Goal: Task Accomplishment & Management: Use online tool/utility

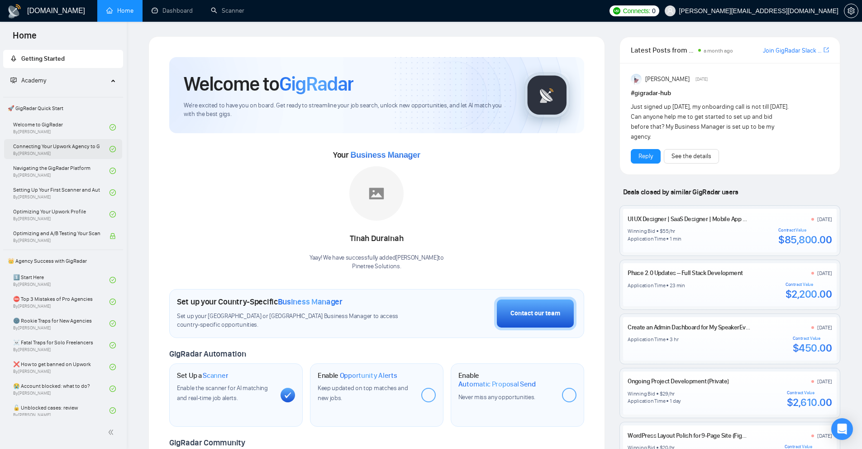
scroll to position [461, 0]
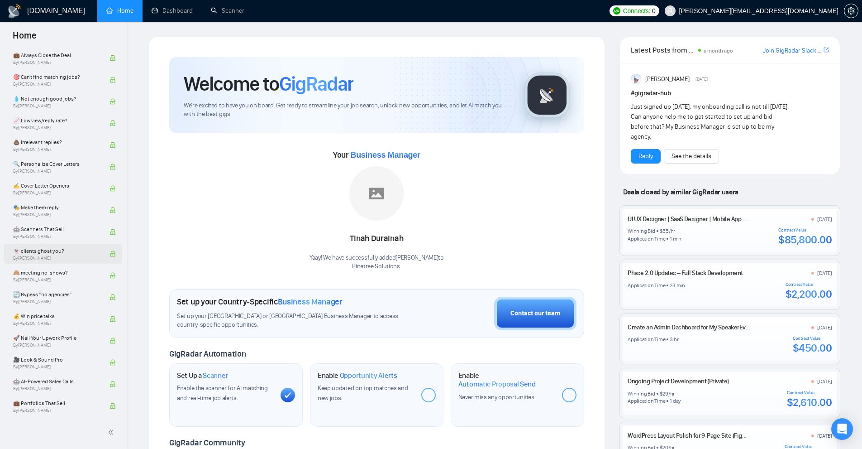
click at [86, 254] on span "👻 clients ghost you?" at bounding box center [56, 250] width 87 height 9
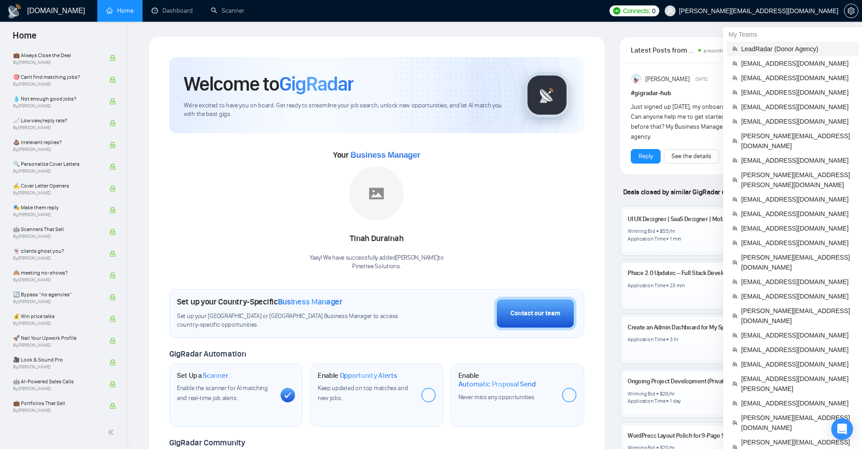
click at [764, 53] on span "LeadRadar (Donor Agency)" at bounding box center [797, 49] width 112 height 10
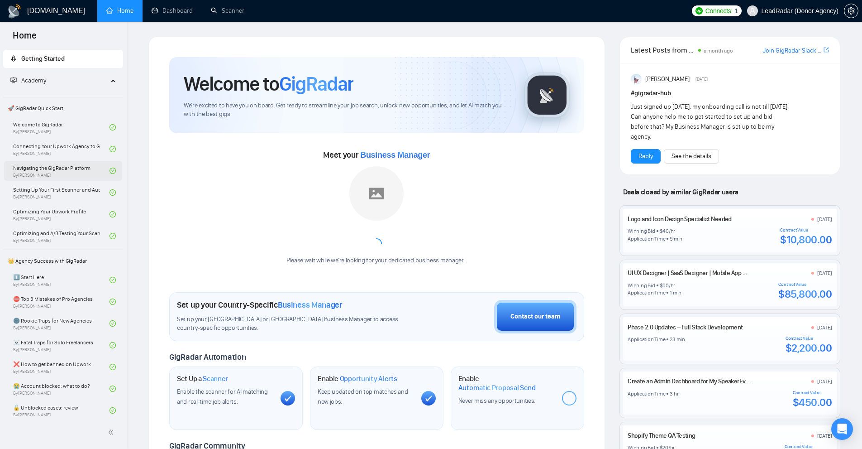
click at [72, 168] on link "Navigating the GigRadar Platform By Vlad Timinsky" at bounding box center [61, 171] width 96 height 20
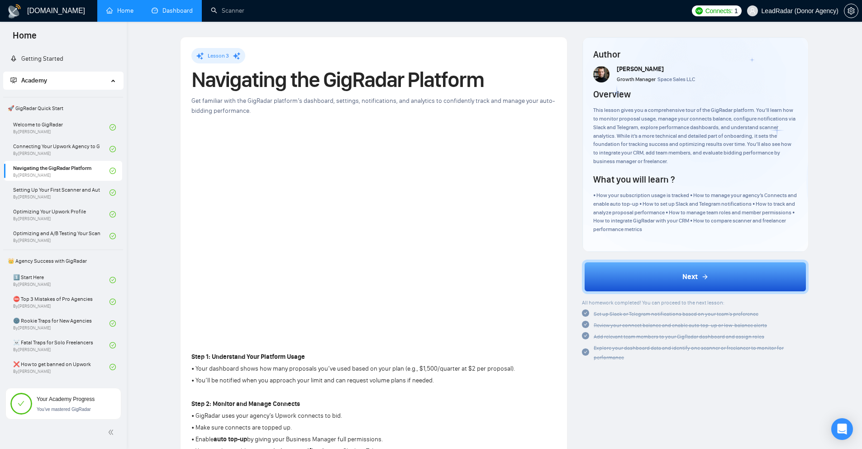
click at [167, 14] on link "Dashboard" at bounding box center [172, 11] width 41 height 8
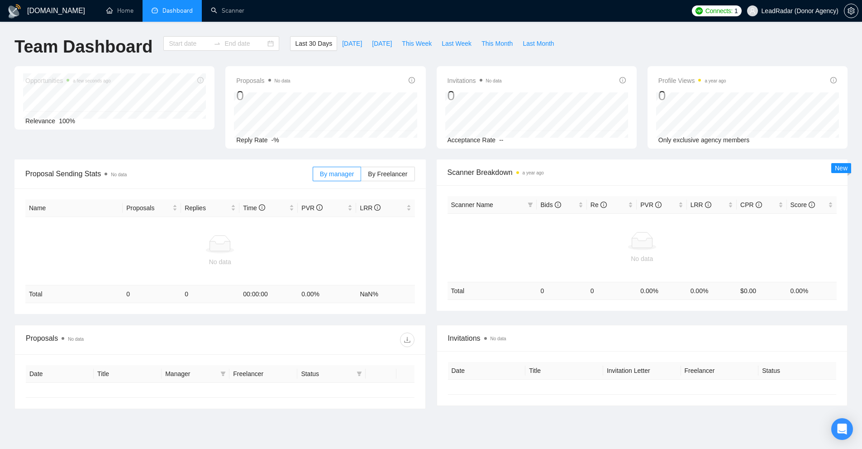
type input "[DATE]"
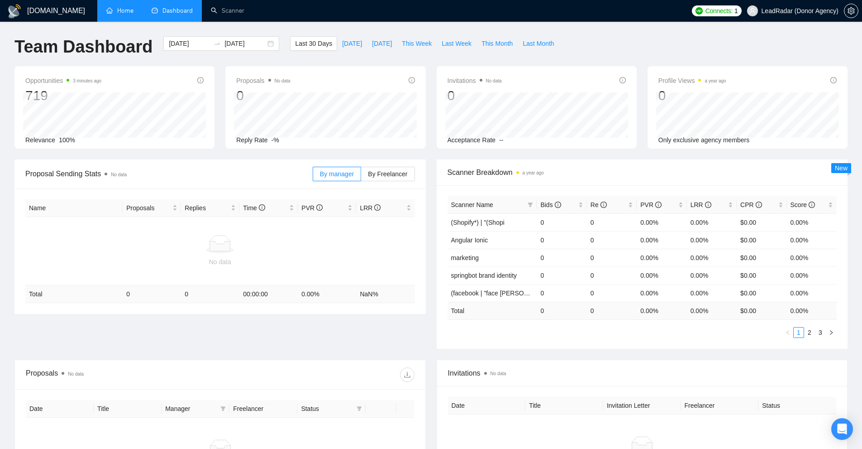
click at [134, 13] on link "Home" at bounding box center [119, 11] width 27 height 8
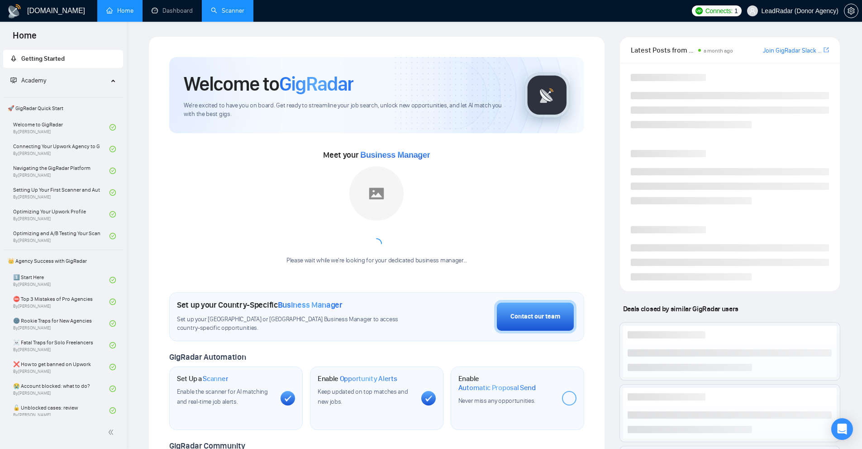
click at [244, 11] on link "Scanner" at bounding box center [227, 11] width 33 height 8
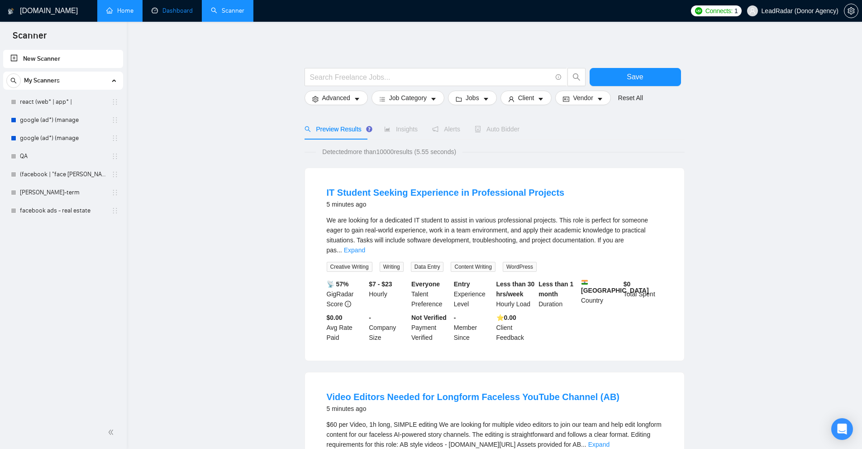
click at [169, 14] on link "Dashboard" at bounding box center [172, 11] width 41 height 8
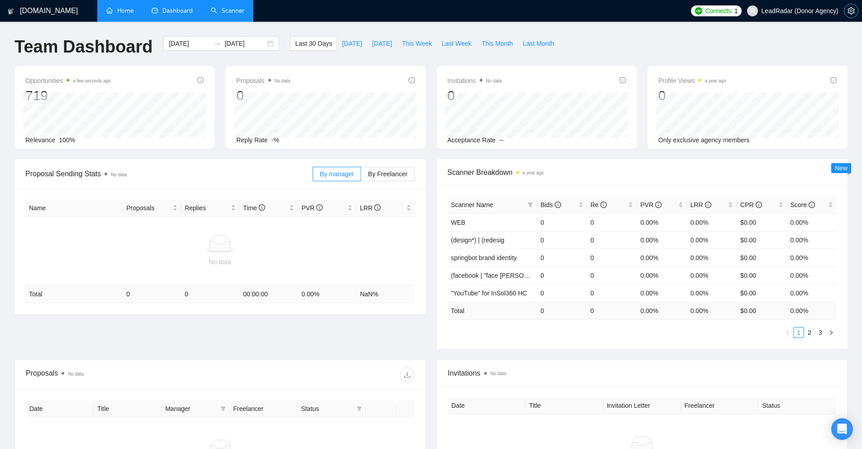
click at [848, 4] on button "button" at bounding box center [851, 11] width 14 height 14
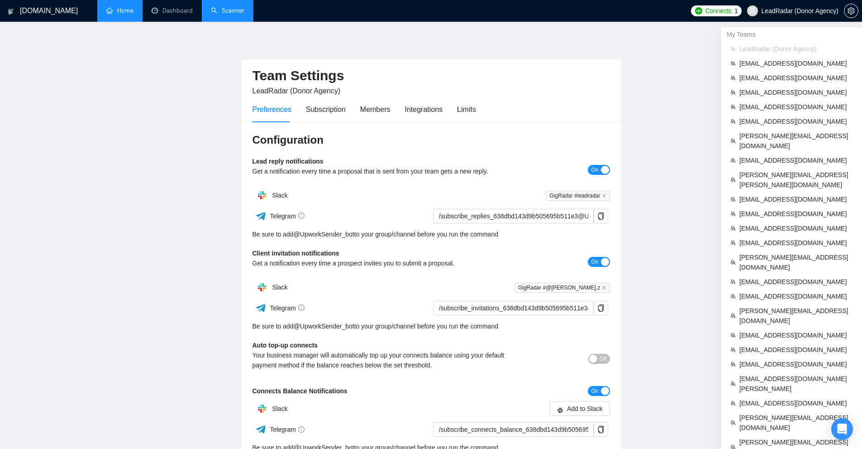
click at [765, 49] on span "LeadRadar (Donor Agency)" at bounding box center [797, 49] width 114 height 10
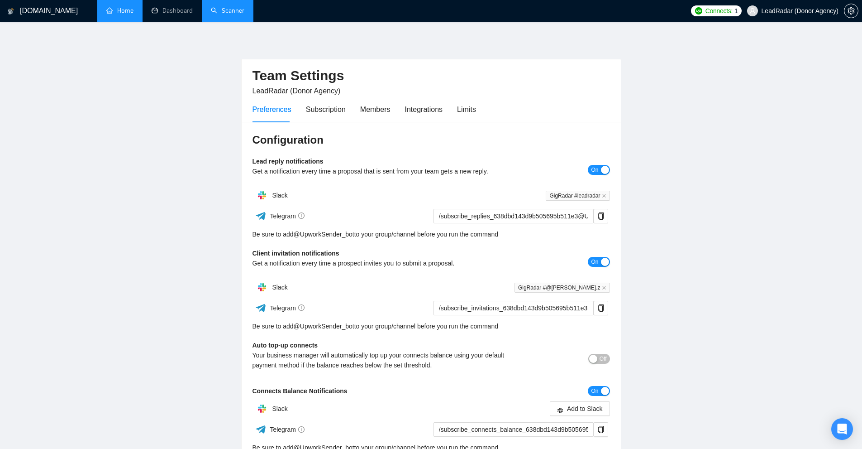
click at [106, 12] on link "Home" at bounding box center [119, 11] width 27 height 8
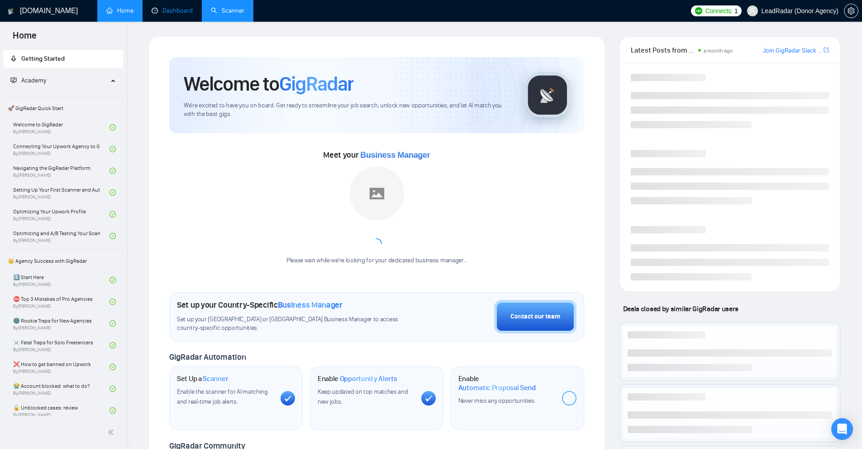
click at [193, 14] on link "Dashboard" at bounding box center [172, 11] width 41 height 8
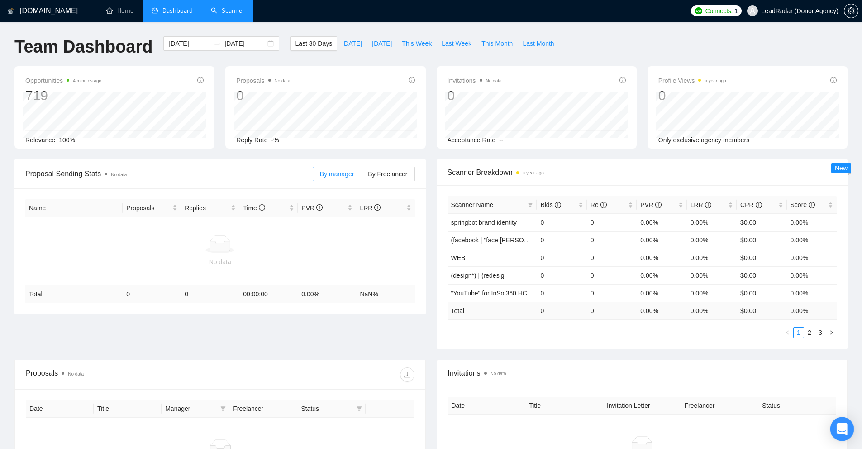
click at [849, 425] on div "Open Intercom Messenger" at bounding box center [843, 429] width 24 height 24
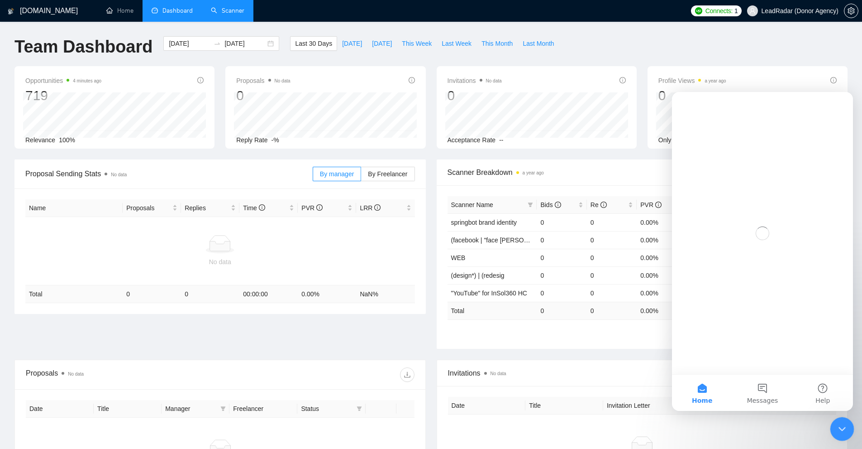
click at [843, 430] on icon "Close Intercom Messenger" at bounding box center [841, 427] width 11 height 11
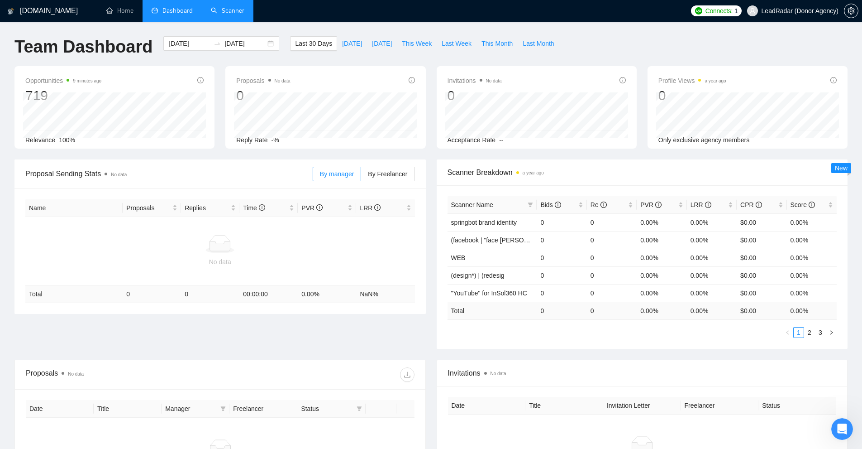
click at [597, 153] on div "Opportunities 9 minutes ago 719 Relevance 100% Proposals No data 0 2025-08-29 R…" at bounding box center [431, 112] width 844 height 93
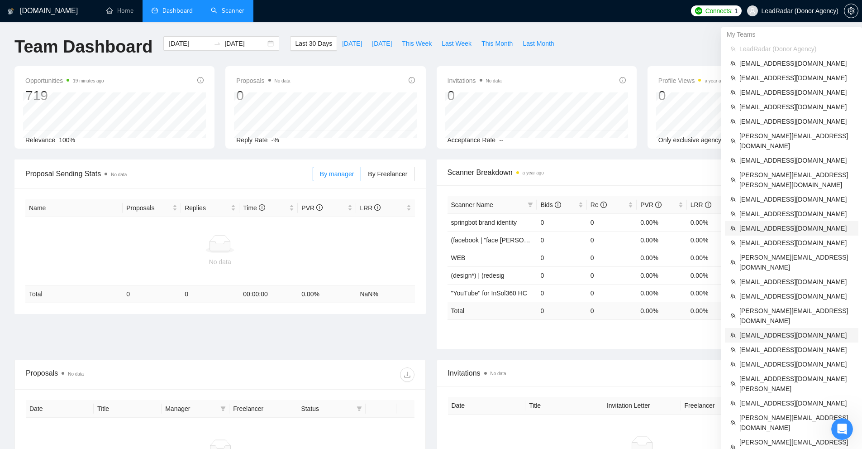
scroll to position [136, 0]
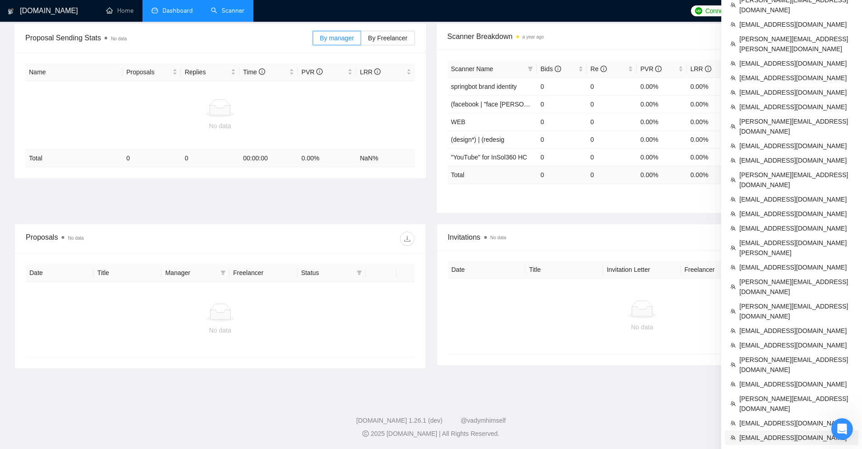
click at [764, 432] on span "[EMAIL_ADDRESS][DOMAIN_NAME]" at bounding box center [797, 437] width 114 height 10
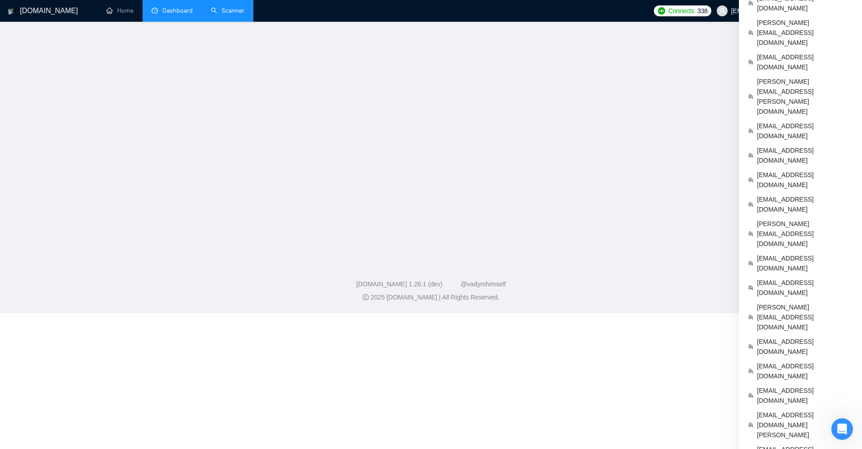
scroll to position [263, 0]
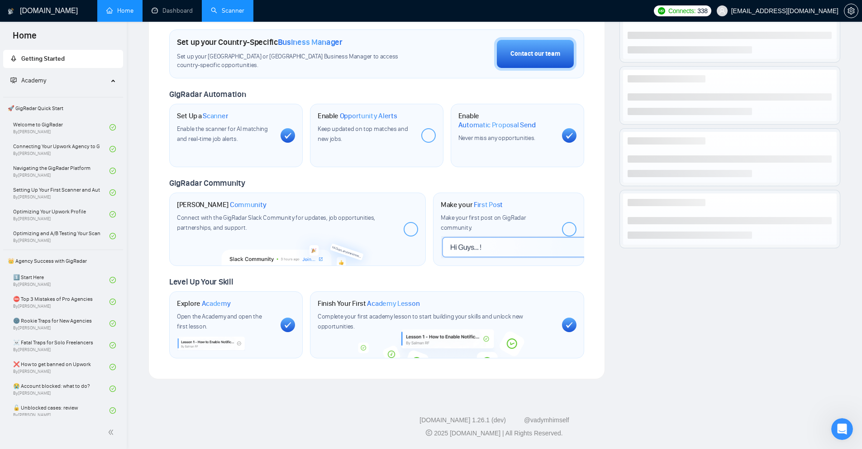
click at [231, 11] on link "Scanner" at bounding box center [227, 11] width 33 height 8
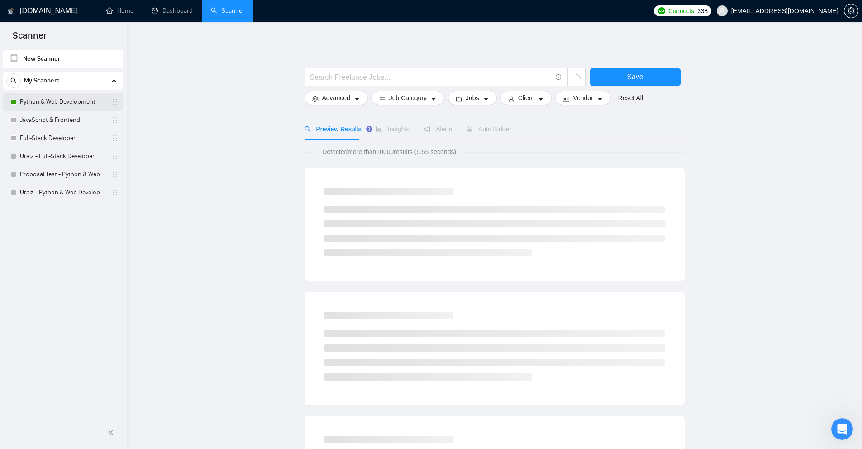
click at [76, 101] on link "Python & Web Development" at bounding box center [63, 102] width 86 height 18
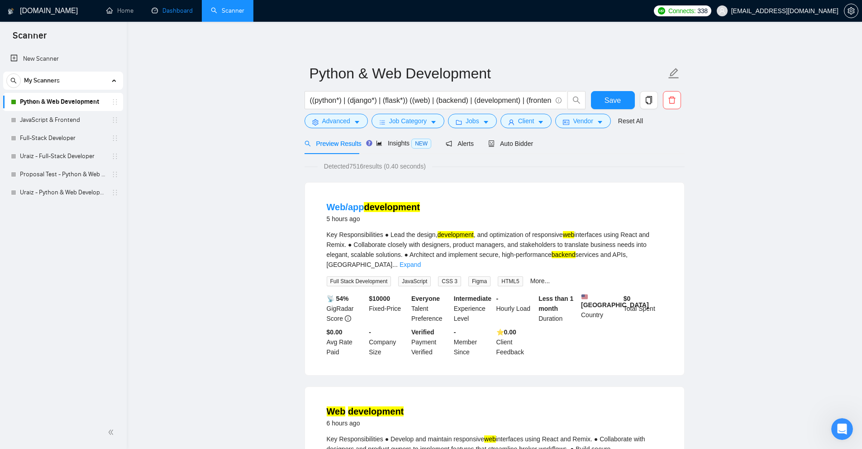
click at [177, 7] on link "Dashboard" at bounding box center [172, 11] width 41 height 8
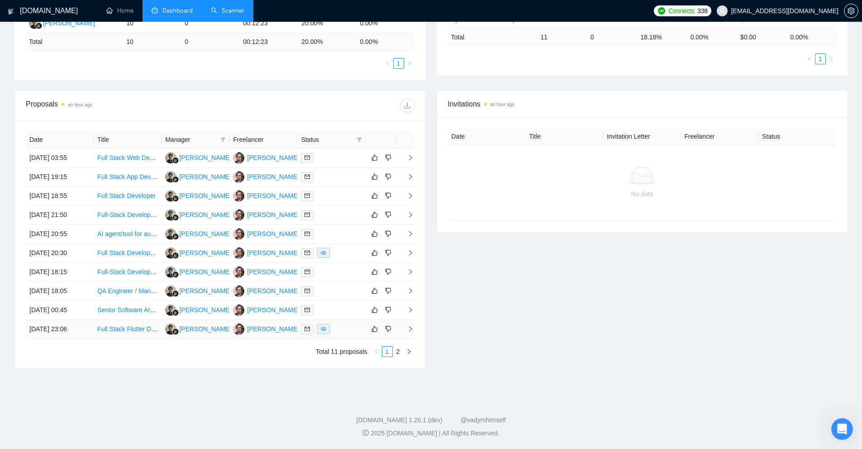
scroll to position [22, 0]
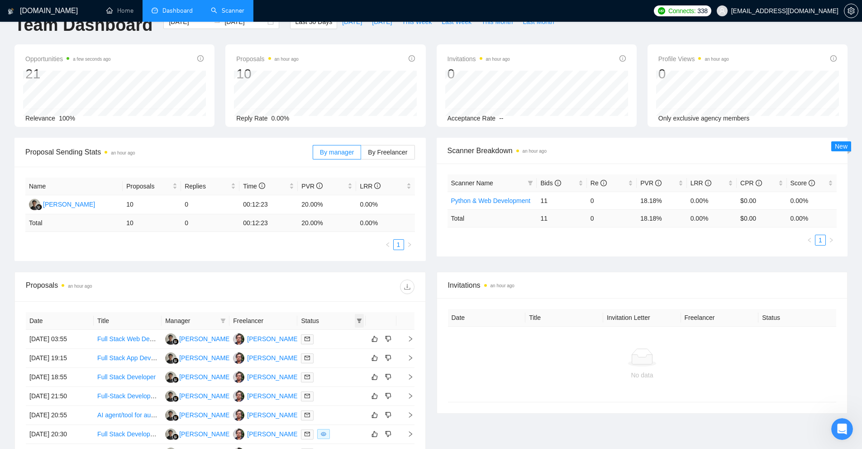
click at [360, 322] on icon "filter" at bounding box center [359, 320] width 5 height 5
click at [338, 336] on span "Chat" at bounding box center [336, 338] width 43 height 10
click at [353, 375] on span "OK" at bounding box center [351, 370] width 9 height 10
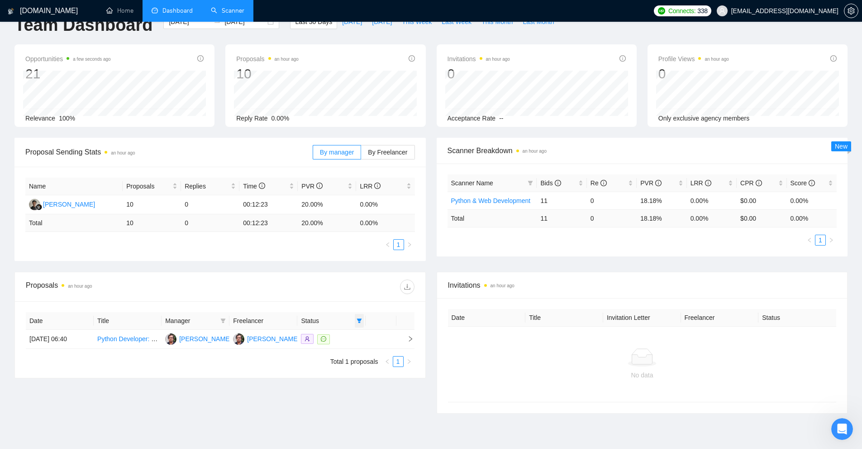
click at [361, 322] on icon "filter" at bounding box center [359, 320] width 5 height 5
click at [342, 339] on span "Chat" at bounding box center [336, 338] width 43 height 10
checkbox input "false"
click at [351, 371] on span "OK" at bounding box center [351, 370] width 9 height 10
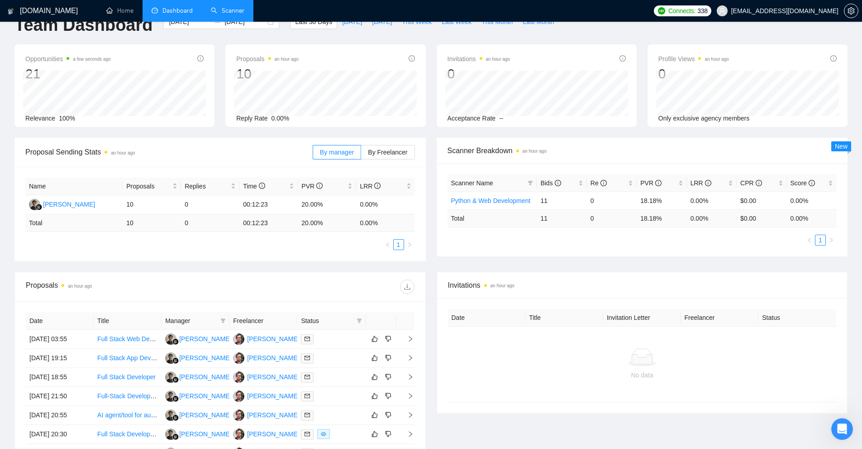
scroll to position [203, 0]
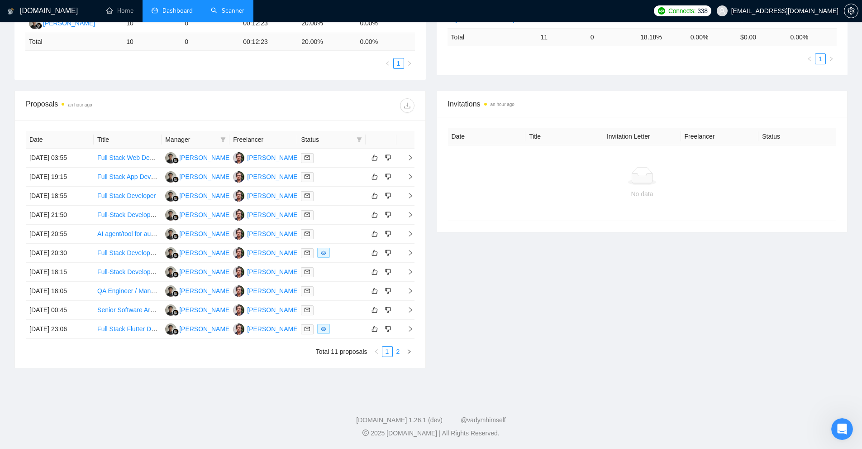
click at [401, 350] on link "2" at bounding box center [398, 351] width 10 height 10
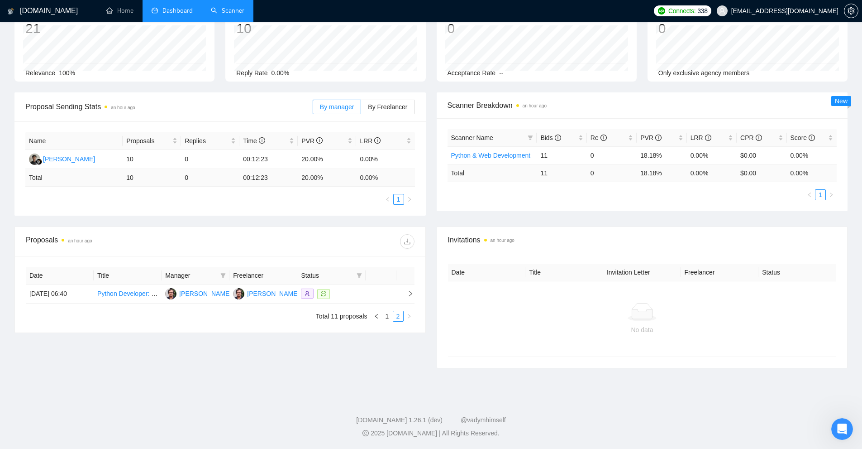
scroll to position [0, 0]
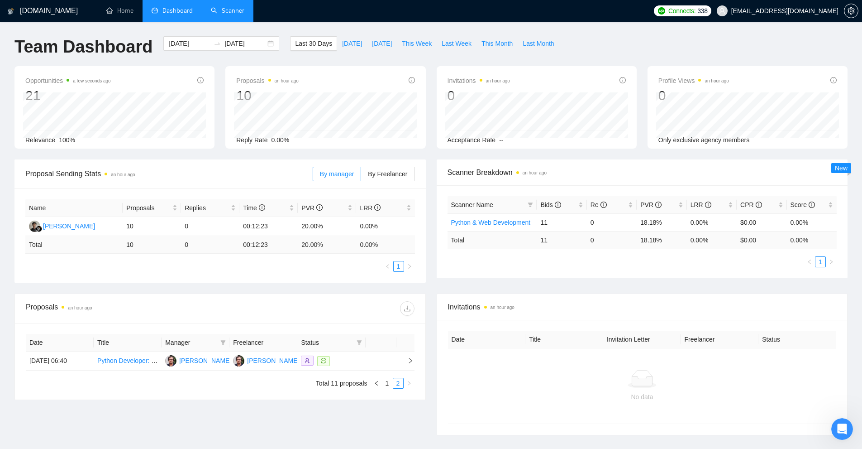
click at [244, 13] on link "Scanner" at bounding box center [227, 11] width 33 height 8
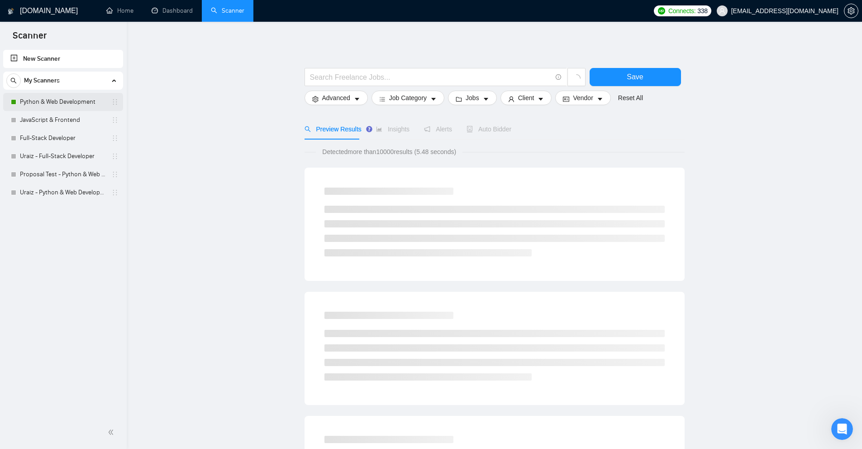
click at [57, 98] on link "Python & Web Development" at bounding box center [63, 102] width 86 height 18
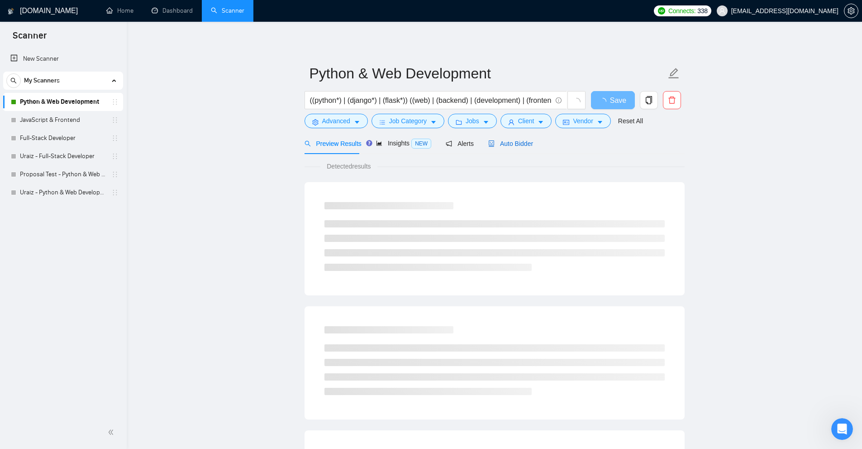
click at [510, 147] on span "Auto Bidder" at bounding box center [510, 143] width 45 height 7
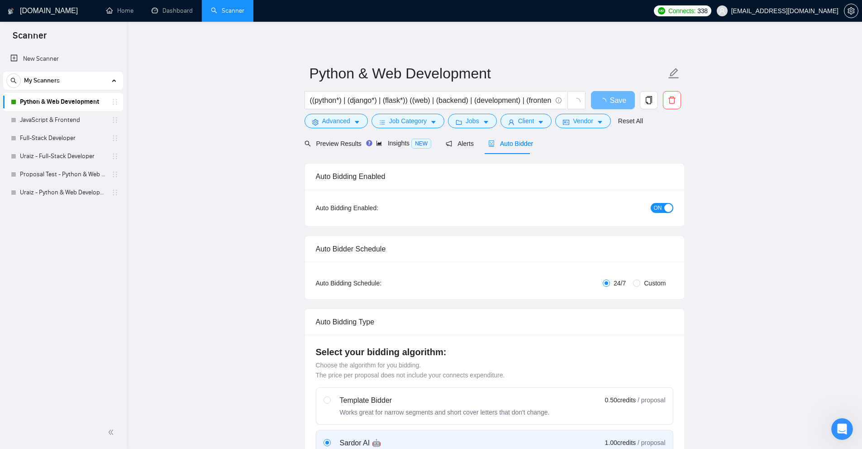
radio input "false"
radio input "true"
checkbox input "true"
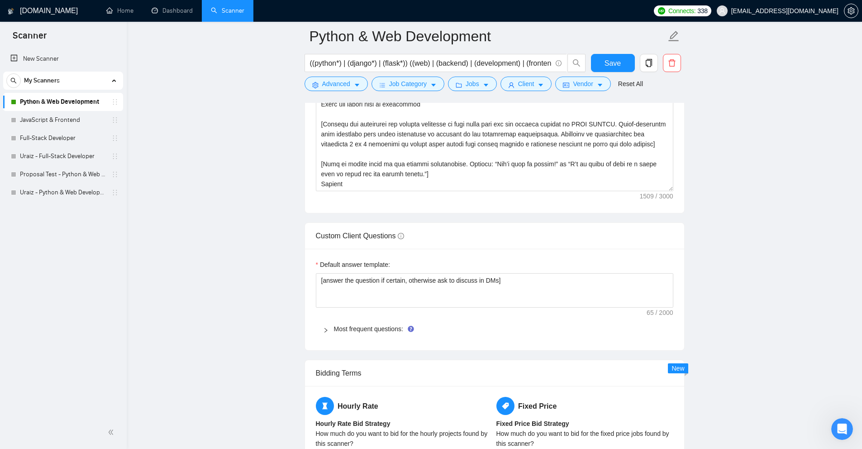
scroll to position [1086, 0]
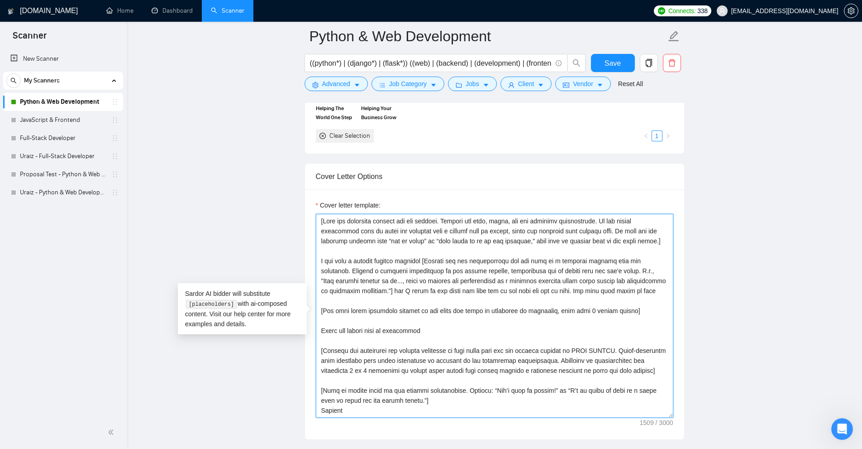
click at [384, 221] on textarea "Cover letter template:" at bounding box center [495, 316] width 358 height 204
drag, startPoint x: 384, startPoint y: 221, endPoint x: 423, endPoint y: 219, distance: 38.5
click at [423, 219] on textarea "Cover letter template:" at bounding box center [495, 316] width 358 height 204
click at [446, 219] on textarea "Cover letter template:" at bounding box center [495, 316] width 358 height 204
drag, startPoint x: 446, startPoint y: 219, endPoint x: 584, endPoint y: 238, distance: 139.8
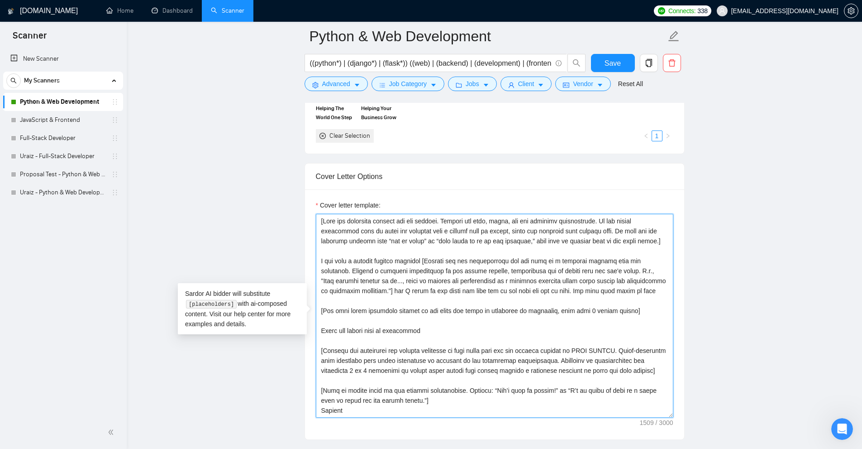
click at [584, 238] on textarea "Cover letter template:" at bounding box center [495, 316] width 358 height 204
drag, startPoint x: 317, startPoint y: 259, endPoint x: 423, endPoint y: 260, distance: 106.4
click at [423, 260] on textarea "Cover letter template:" at bounding box center [495, 316] width 358 height 204
click at [450, 260] on textarea "Cover letter template:" at bounding box center [495, 316] width 358 height 204
click at [435, 260] on textarea "Cover letter template:" at bounding box center [495, 316] width 358 height 204
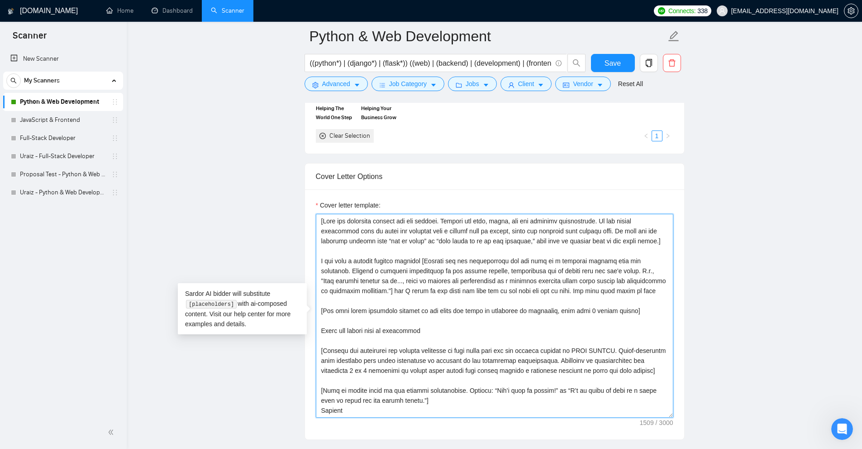
drag, startPoint x: 435, startPoint y: 260, endPoint x: 574, endPoint y: 271, distance: 139.0
click at [574, 271] on textarea "Cover letter template:" at bounding box center [495, 316] width 358 height 204
click at [385, 270] on textarea "Cover letter template:" at bounding box center [495, 316] width 358 height 204
drag, startPoint x: 385, startPoint y: 270, endPoint x: 505, endPoint y: 266, distance: 120.0
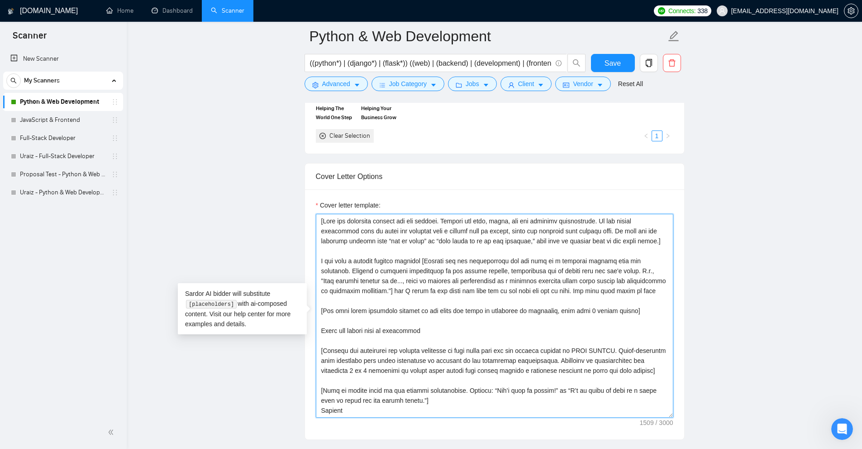
click at [505, 266] on textarea "Cover letter template:" at bounding box center [495, 316] width 358 height 204
click at [547, 271] on textarea "Cover letter template:" at bounding box center [495, 316] width 358 height 204
drag, startPoint x: 524, startPoint y: 271, endPoint x: 648, endPoint y: 289, distance: 124.9
click at [648, 289] on textarea "Cover letter template:" at bounding box center [495, 316] width 358 height 204
click at [645, 288] on textarea "Cover letter template:" at bounding box center [495, 316] width 358 height 204
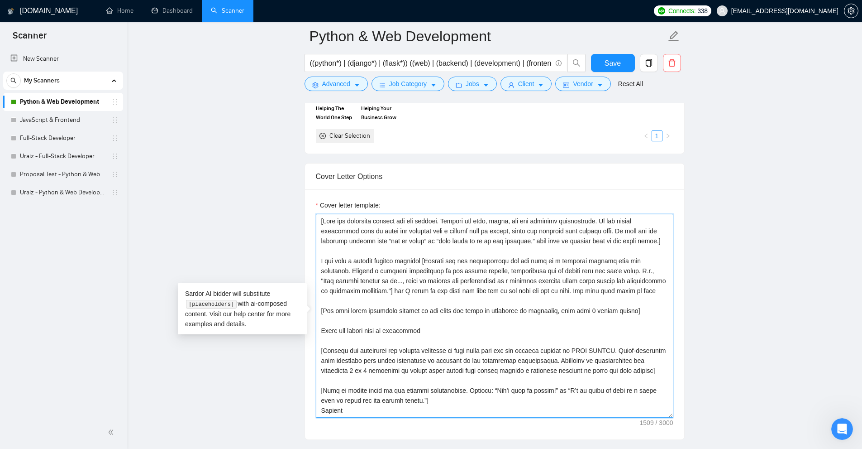
drag, startPoint x: 628, startPoint y: 288, endPoint x: 320, endPoint y: 268, distance: 308.9
click at [310, 268] on div "Cover letter template:" at bounding box center [494, 314] width 379 height 250
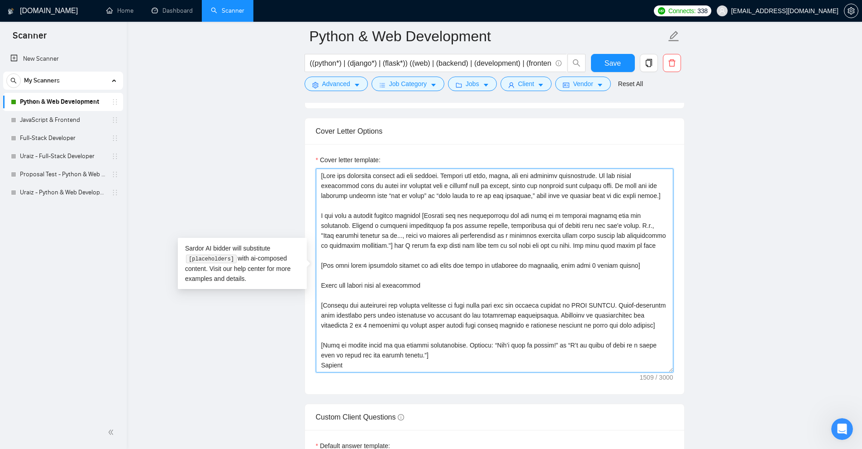
drag, startPoint x: 320, startPoint y: 264, endPoint x: 642, endPoint y: 260, distance: 321.4
click at [642, 260] on textarea "Cover letter template:" at bounding box center [495, 270] width 358 height 204
click at [592, 275] on textarea "Cover letter template:" at bounding box center [495, 270] width 358 height 204
drag, startPoint x: 639, startPoint y: 261, endPoint x: 330, endPoint y: 267, distance: 308.8
click at [330, 267] on textarea "Cover letter template:" at bounding box center [495, 270] width 358 height 204
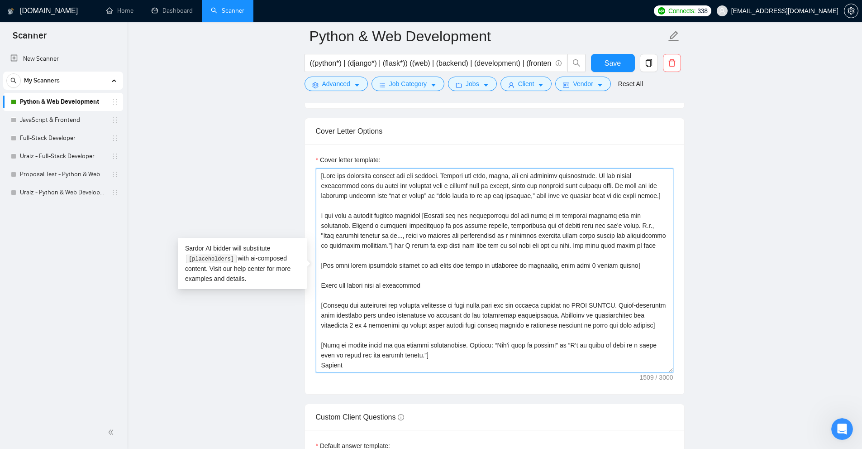
scroll to position [1177, 0]
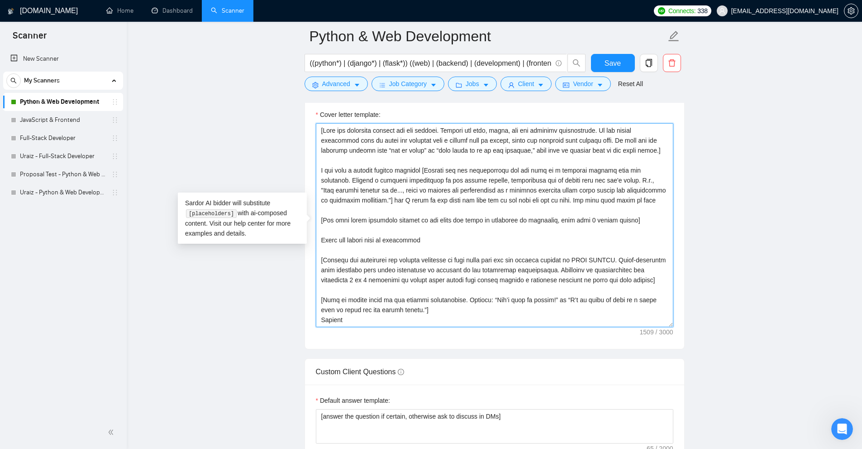
drag, startPoint x: 322, startPoint y: 241, endPoint x: 454, endPoint y: 238, distance: 132.2
click at [454, 238] on textarea "Cover letter template:" at bounding box center [495, 225] width 358 height 204
drag, startPoint x: 325, startPoint y: 261, endPoint x: 649, endPoint y: 281, distance: 325.2
click at [649, 281] on textarea "Cover letter template:" at bounding box center [495, 225] width 358 height 204
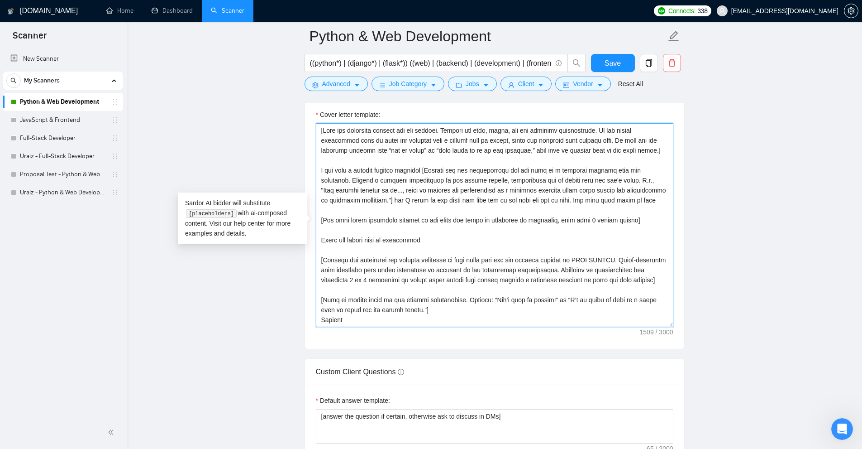
click at [649, 281] on textarea "Cover letter template:" at bounding box center [495, 225] width 358 height 204
drag, startPoint x: 582, startPoint y: 257, endPoint x: 625, endPoint y: 256, distance: 43.5
click at [625, 256] on textarea "Cover letter template:" at bounding box center [495, 225] width 358 height 204
click at [329, 259] on textarea "Cover letter template:" at bounding box center [495, 225] width 358 height 204
drag, startPoint x: 329, startPoint y: 259, endPoint x: 630, endPoint y: 279, distance: 302.1
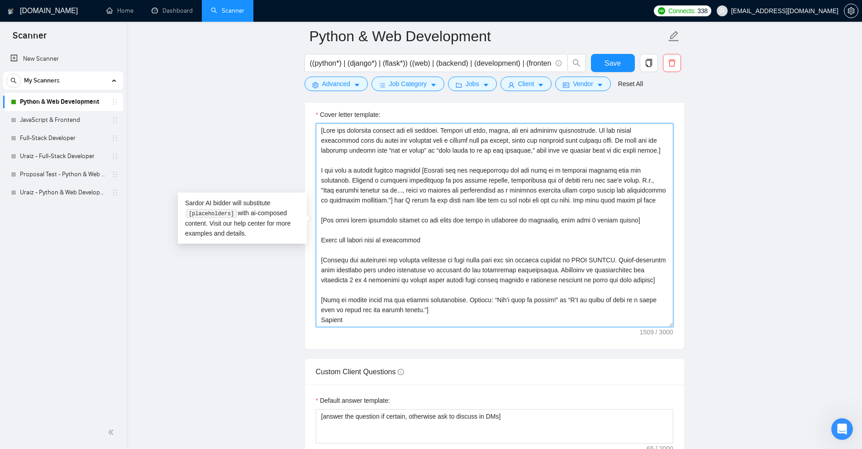
click at [630, 279] on textarea "Cover letter template:" at bounding box center [495, 225] width 358 height 204
click at [516, 289] on textarea "Cover letter template:" at bounding box center [495, 225] width 358 height 204
click at [502, 250] on textarea "Cover letter template:" at bounding box center [495, 225] width 358 height 204
click at [385, 155] on textarea "Cover letter template:" at bounding box center [495, 225] width 358 height 204
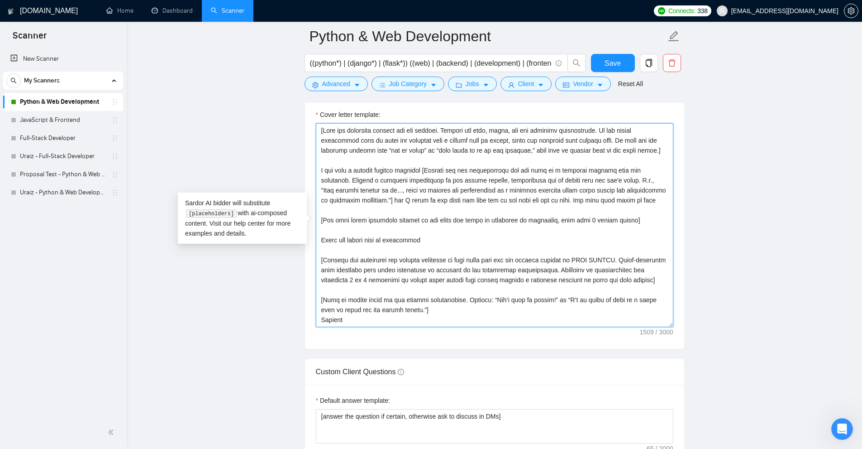
click at [334, 259] on textarea "Cover letter template:" at bounding box center [495, 225] width 358 height 204
drag, startPoint x: 334, startPoint y: 259, endPoint x: 677, endPoint y: 276, distance: 344.0
click at [677, 276] on div "Cover letter template:" at bounding box center [494, 224] width 379 height 250
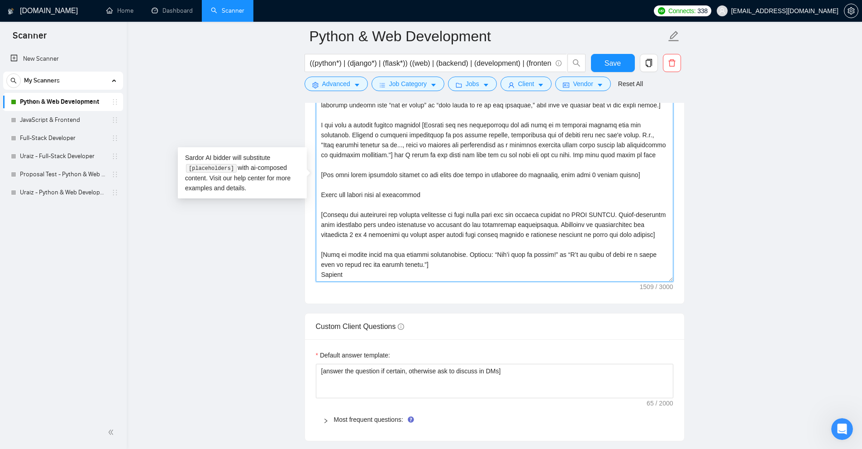
drag, startPoint x: 410, startPoint y: 273, endPoint x: 308, endPoint y: 256, distance: 103.3
click at [308, 256] on div "Cover letter template:" at bounding box center [494, 178] width 379 height 250
click at [418, 243] on textarea "Cover letter template:" at bounding box center [495, 180] width 358 height 204
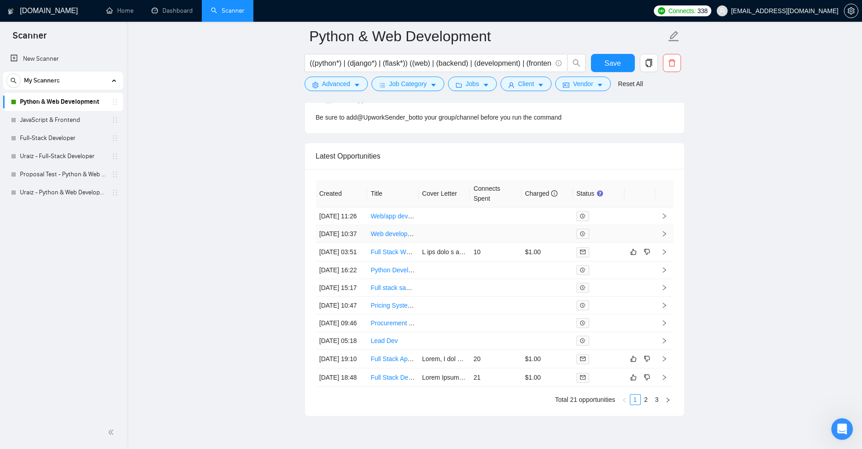
scroll to position [2623, 0]
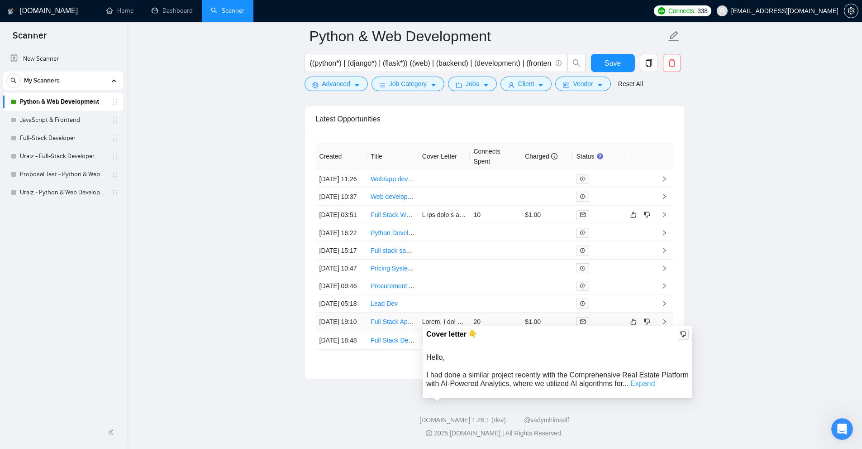
click at [639, 379] on link "Expand" at bounding box center [643, 383] width 24 height 8
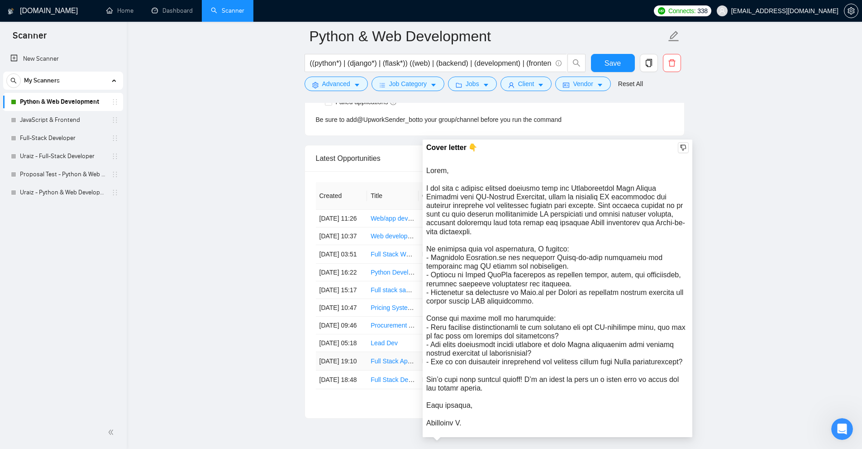
scroll to position [2532, 0]
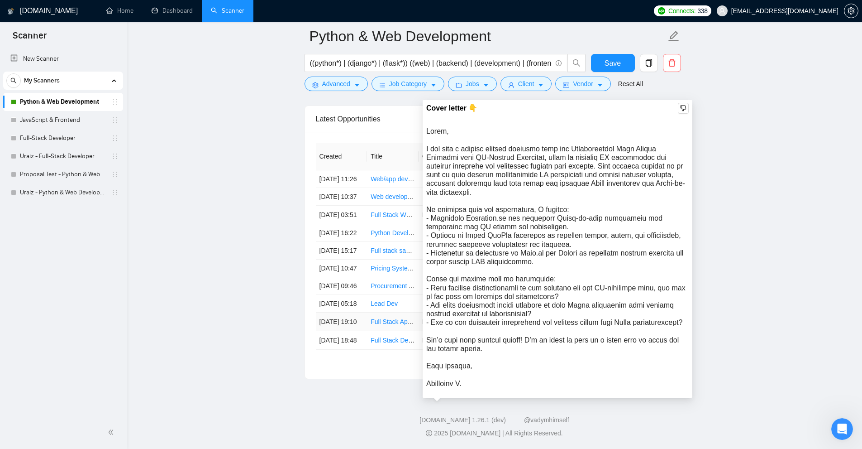
click at [491, 146] on div "Hello,\a\aI had done a similar project recently with the Comprehensive Real Est…" at bounding box center [557, 257] width 263 height 261
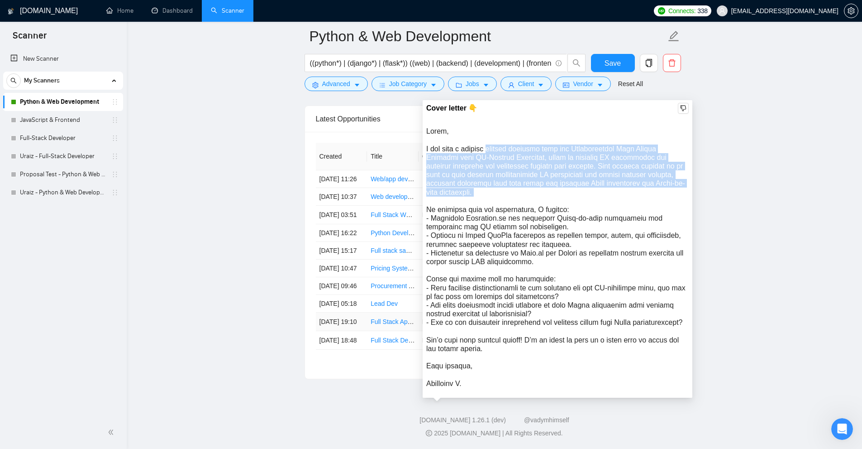
drag, startPoint x: 491, startPoint y: 146, endPoint x: 598, endPoint y: 188, distance: 115.2
click at [598, 188] on div "Hello,\a\aI had done a similar project recently with the Comprehensive Real Est…" at bounding box center [557, 257] width 263 height 261
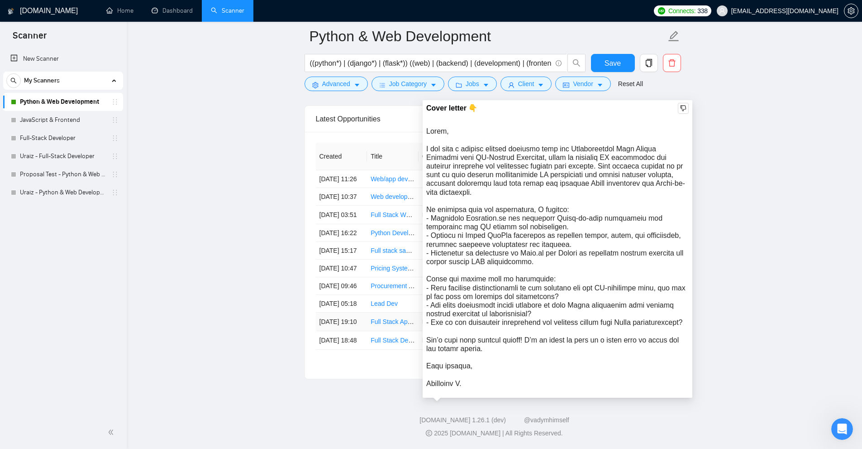
click at [428, 204] on div "Hello,\a\aI had done a similar project recently with the Comprehensive Real Est…" at bounding box center [557, 257] width 263 height 261
drag, startPoint x: 428, startPoint y: 204, endPoint x: 543, endPoint y: 204, distance: 115.0
click at [543, 204] on div "Hello,\a\aI had done a similar project recently with the Comprehensive Real Est…" at bounding box center [557, 257] width 263 height 261
click at [440, 215] on div "Hello,\a\aI had done a similar project recently with the Comprehensive Real Est…" at bounding box center [557, 257] width 263 height 261
drag, startPoint x: 440, startPoint y: 215, endPoint x: 671, endPoint y: 213, distance: 231.8
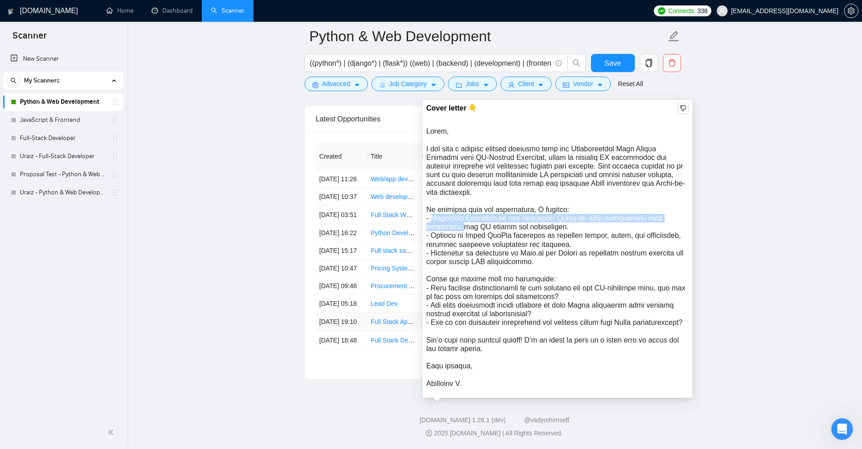
click at [671, 213] on div "Hello,\a\aI had done a similar project recently with the Comprehensive Real Est…" at bounding box center [557, 257] width 263 height 261
click at [614, 224] on div "Hello,\a\aI had done a similar project recently with the Comprehensive Real Est…" at bounding box center [557, 257] width 263 height 261
drag, startPoint x: 582, startPoint y: 220, endPoint x: 467, endPoint y: 211, distance: 115.3
click at [467, 211] on div "Hello,\a\aI had done a similar project recently with the Comprehensive Real Est…" at bounding box center [557, 257] width 263 height 261
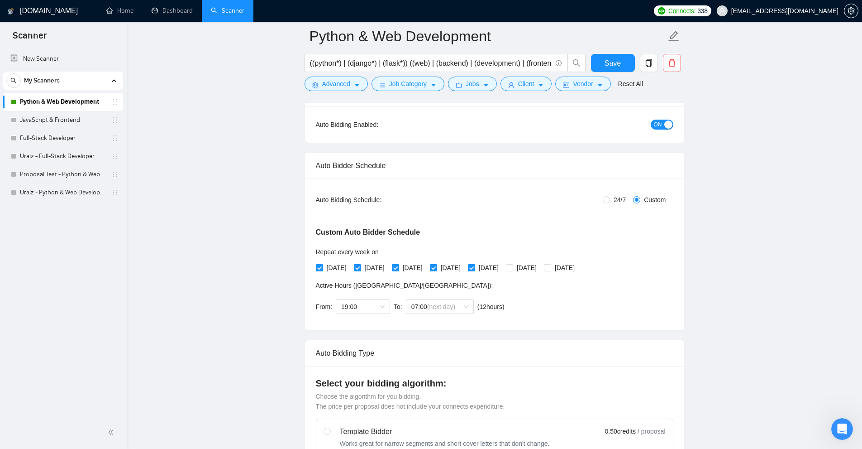
scroll to position [0, 0]
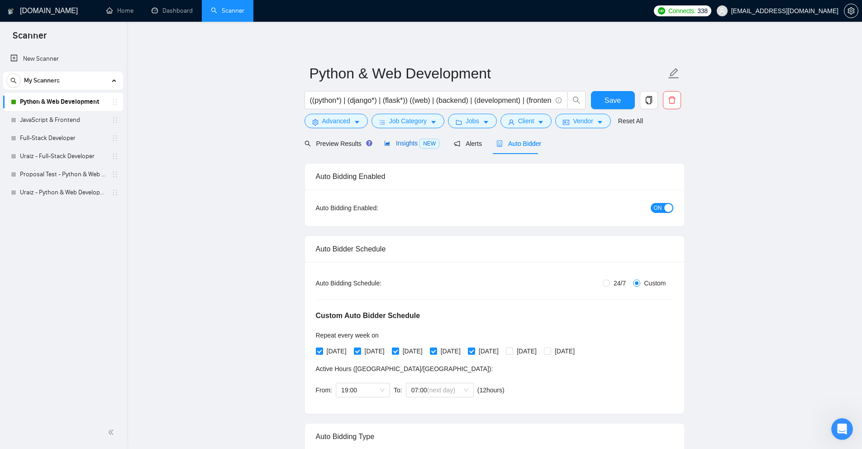
click at [404, 146] on span "Insights NEW" at bounding box center [411, 142] width 55 height 7
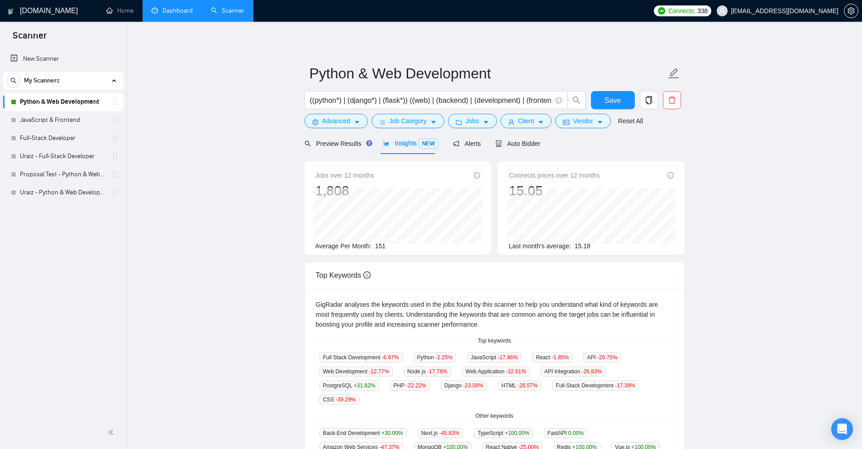
click at [181, 14] on link "Dashboard" at bounding box center [172, 11] width 41 height 8
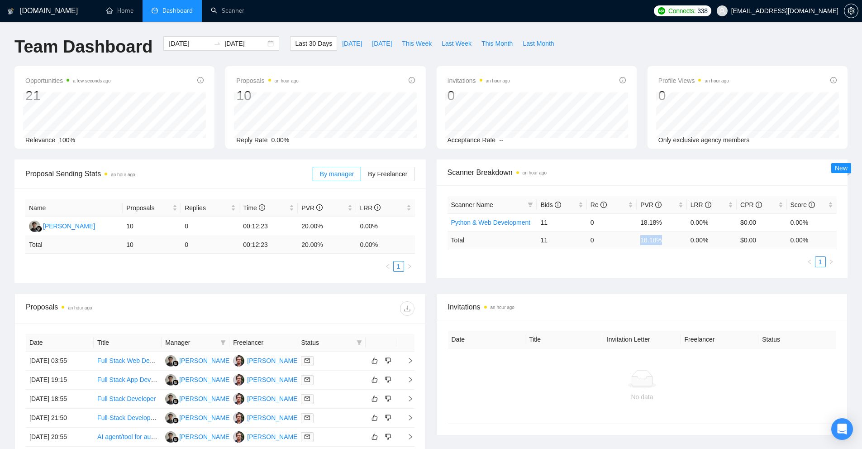
drag, startPoint x: 640, startPoint y: 239, endPoint x: 673, endPoint y: 239, distance: 32.6
click at [673, 239] on td "18.18 %" at bounding box center [662, 240] width 50 height 18
drag, startPoint x: 534, startPoint y: 242, endPoint x: 553, endPoint y: 240, distance: 19.1
click at [553, 240] on tr "Total 11 0 18.18 % 0.00 % $ 0.00 0.00 %" at bounding box center [643, 240] width 390 height 18
drag, startPoint x: 626, startPoint y: 239, endPoint x: 727, endPoint y: 240, distance: 101.4
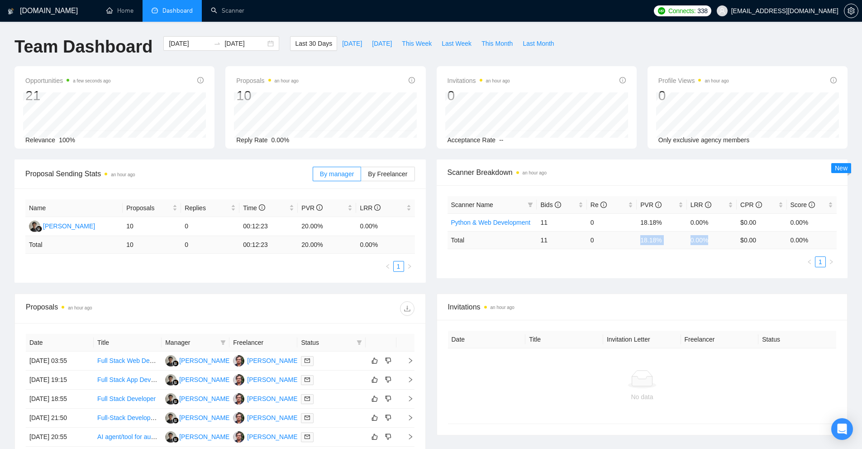
click at [727, 240] on tr "Total 11 0 18.18 % 0.00 % $ 0.00 0.00 %" at bounding box center [643, 240] width 390 height 18
click at [727, 240] on td "0.00 %" at bounding box center [712, 240] width 50 height 18
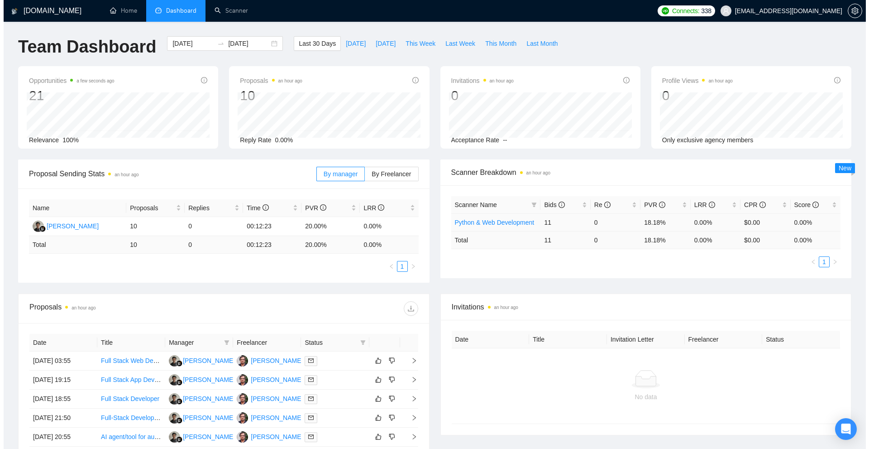
scroll to position [181, 0]
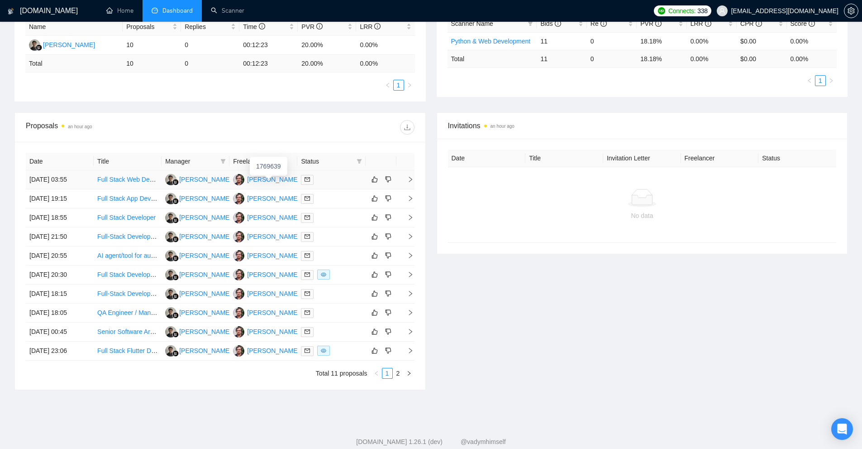
click at [293, 179] on div "[PERSON_NAME]" at bounding box center [273, 179] width 52 height 10
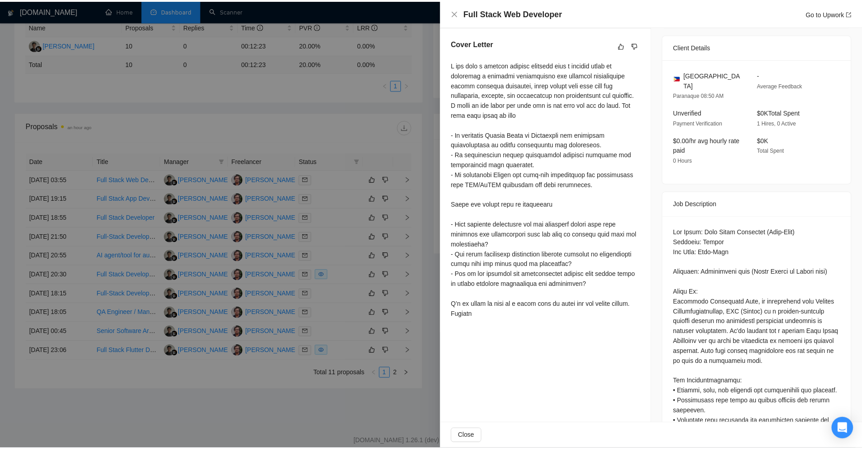
scroll to position [492, 0]
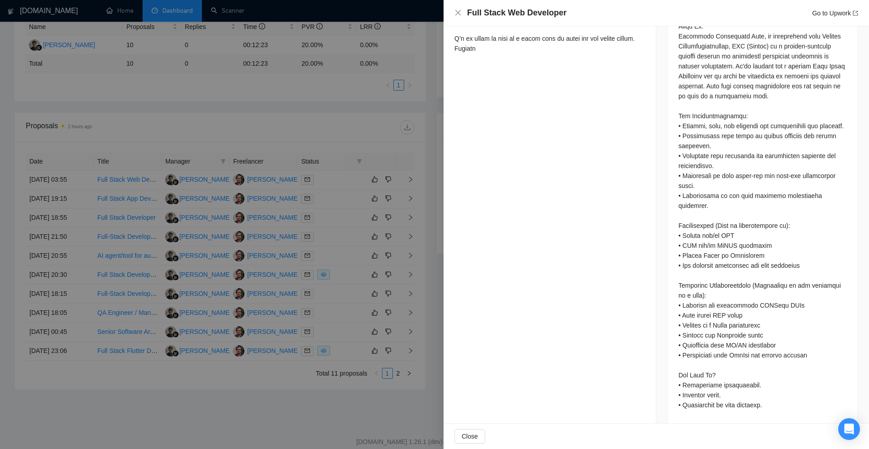
click at [360, 46] on div at bounding box center [434, 224] width 869 height 449
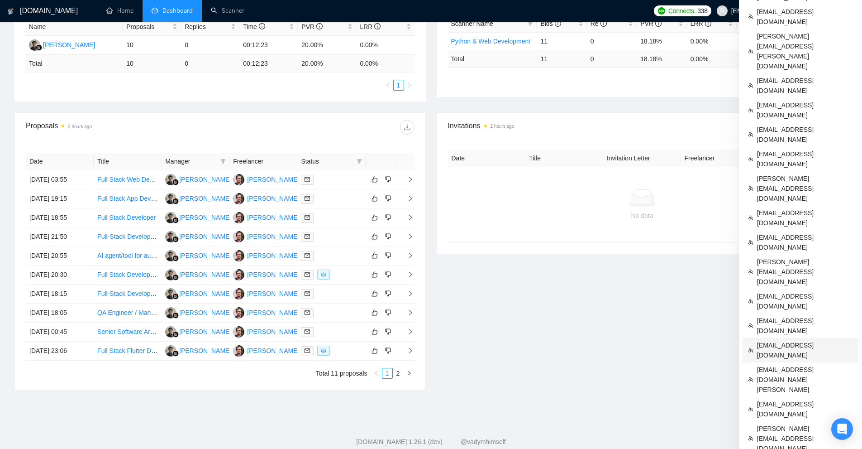
scroll to position [203, 0]
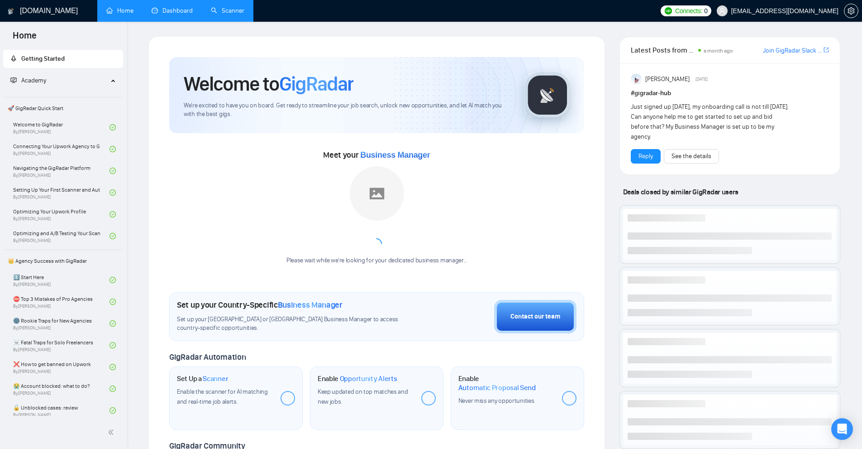
click at [231, 13] on link "Scanner" at bounding box center [227, 11] width 33 height 8
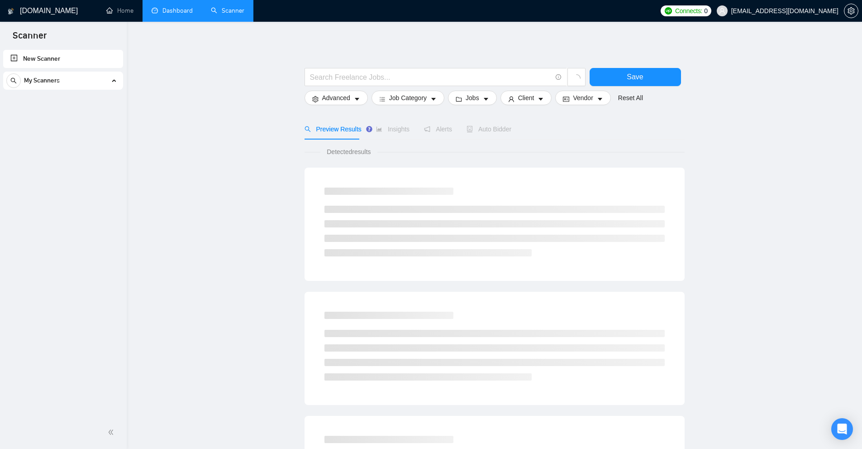
click at [114, 81] on icon at bounding box center [114, 80] width 0 height 5
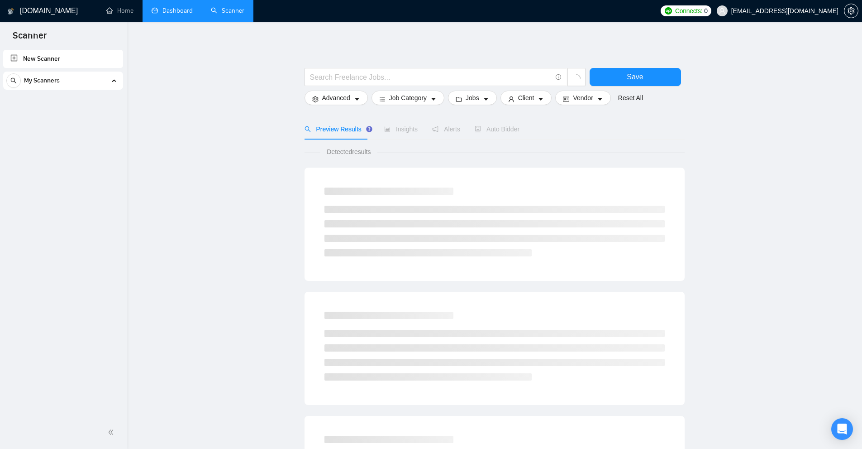
click at [114, 81] on icon at bounding box center [114, 80] width 0 height 5
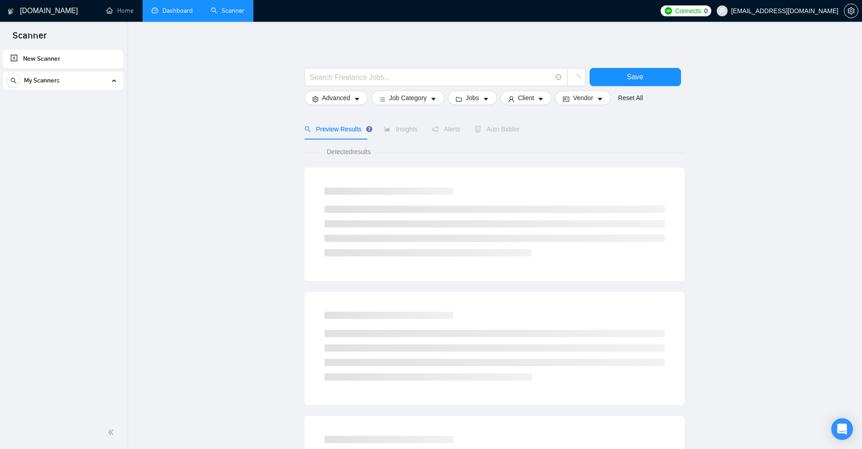
click at [114, 81] on icon at bounding box center [114, 80] width 0 height 5
click at [180, 14] on link "Dashboard" at bounding box center [172, 11] width 41 height 8
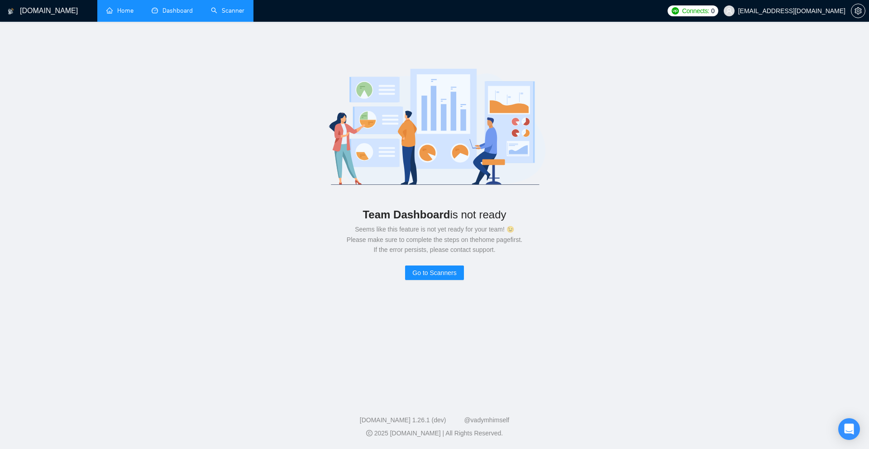
click at [134, 14] on link "Home" at bounding box center [119, 11] width 27 height 8
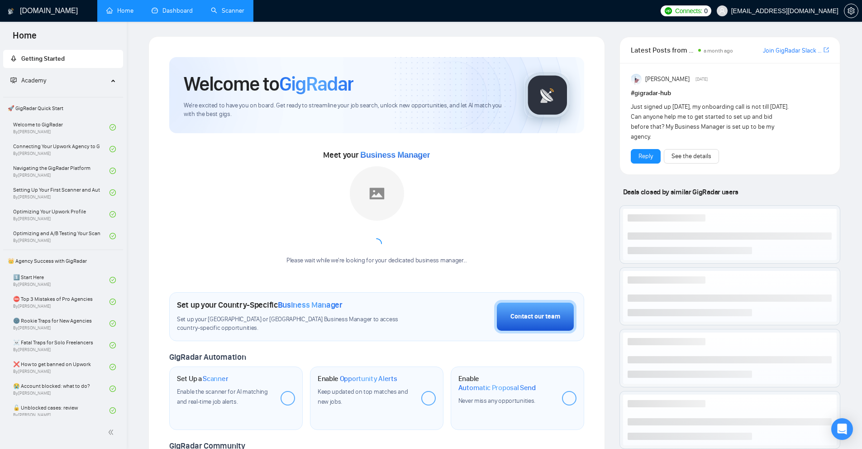
drag, startPoint x: 456, startPoint y: 160, endPoint x: 478, endPoint y: 162, distance: 21.9
click at [478, 162] on div "Meet your Business Manager Please wait while we're looking for your dedicated b…" at bounding box center [376, 211] width 415 height 126
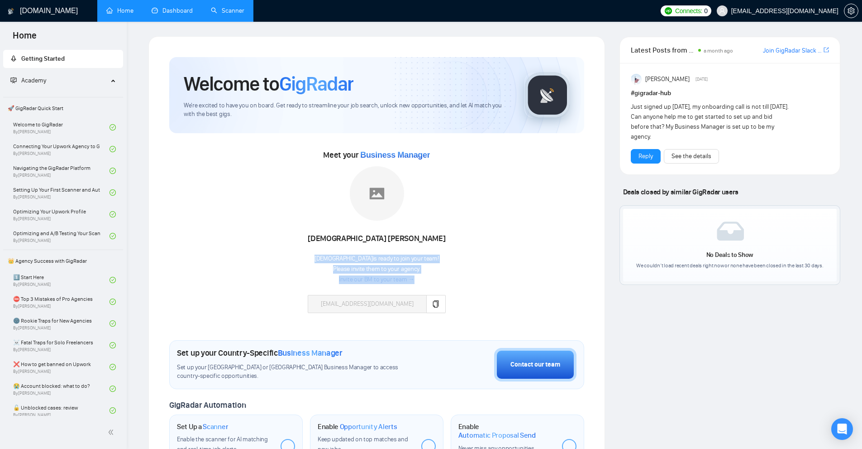
drag, startPoint x: 328, startPoint y: 255, endPoint x: 453, endPoint y: 270, distance: 126.2
click at [453, 270] on div "Meet your Business Manager [PERSON_NAME] is ready to join your team! Please inv…" at bounding box center [376, 235] width 415 height 174
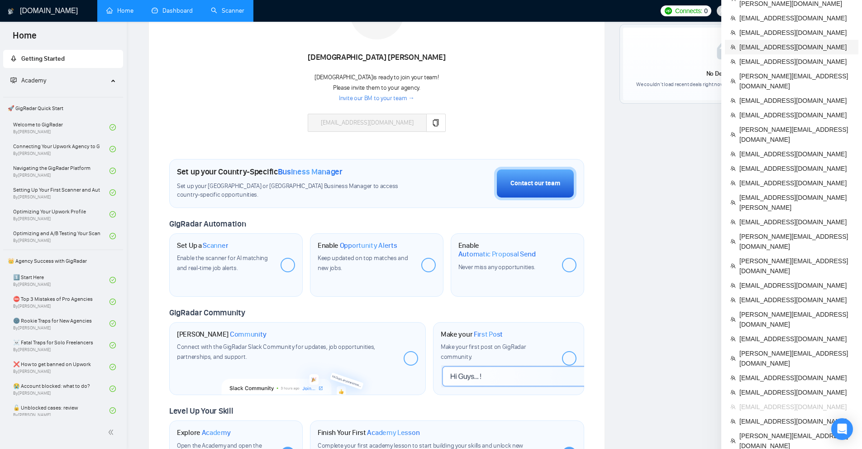
scroll to position [226, 0]
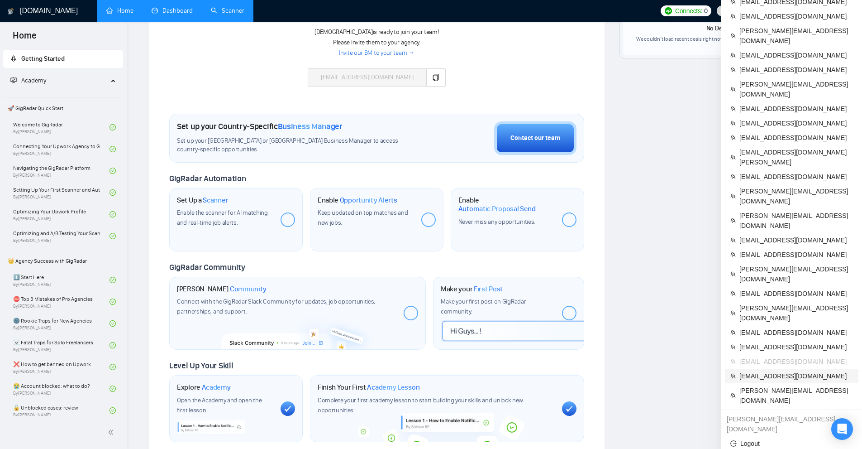
click at [757, 371] on span "[EMAIL_ADDRESS][DOMAIN_NAME]" at bounding box center [797, 376] width 114 height 10
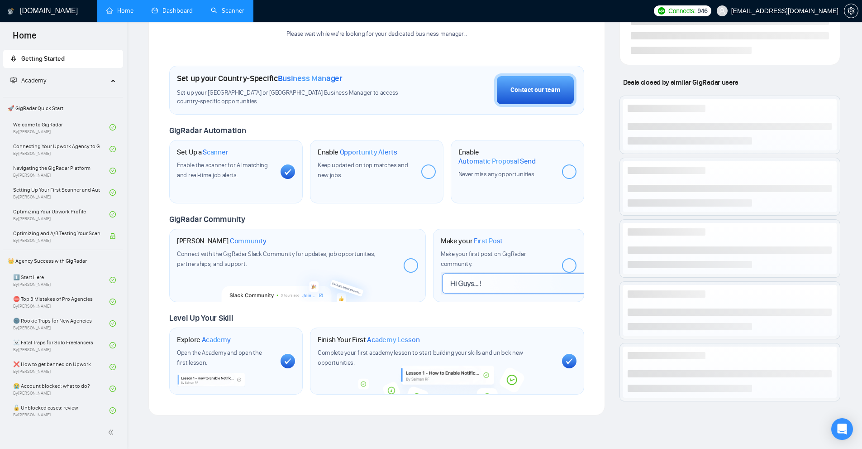
scroll to position [93, 0]
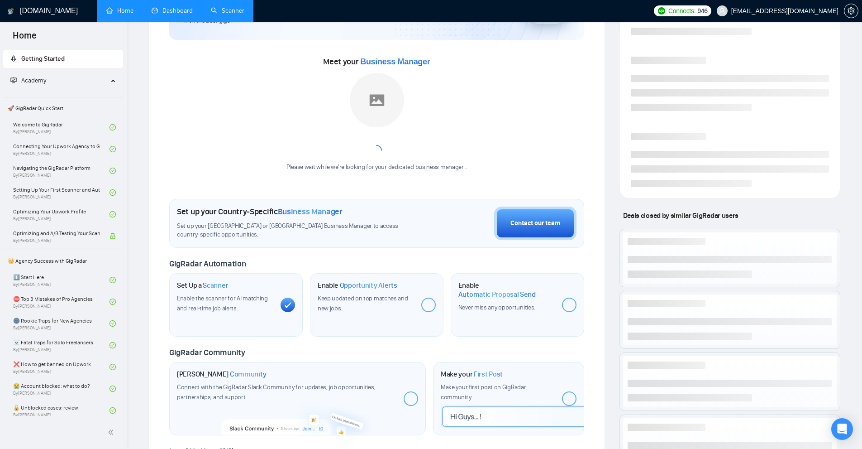
click at [234, 10] on link "Scanner" at bounding box center [227, 11] width 33 height 8
